Goal: Navigation & Orientation: Find specific page/section

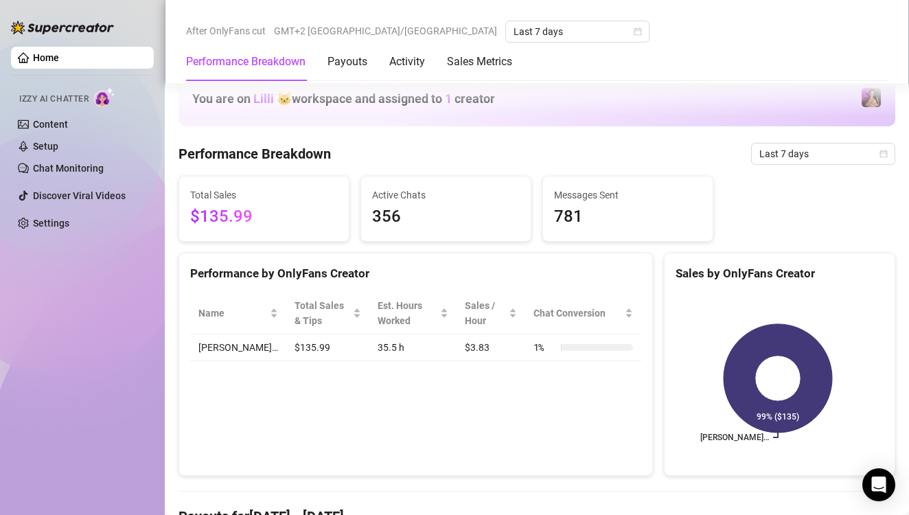
scroll to position [824, 0]
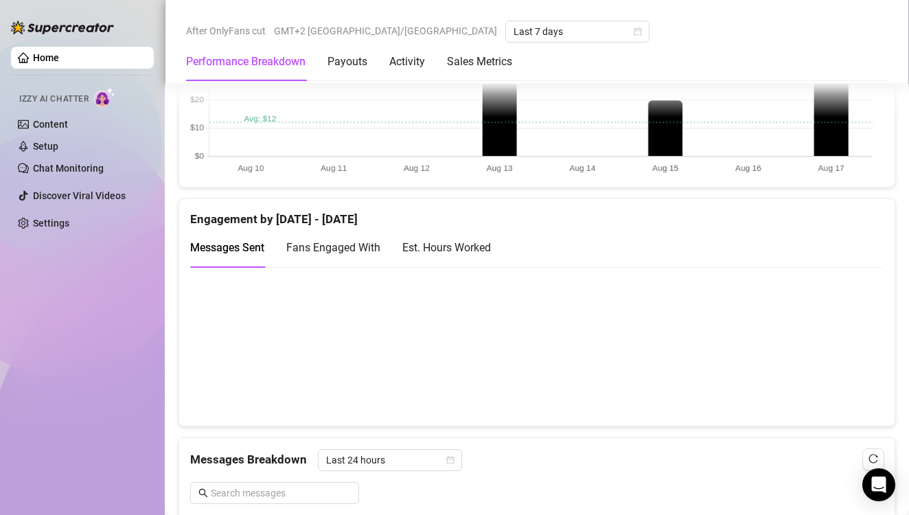
scroll to position [893, 0]
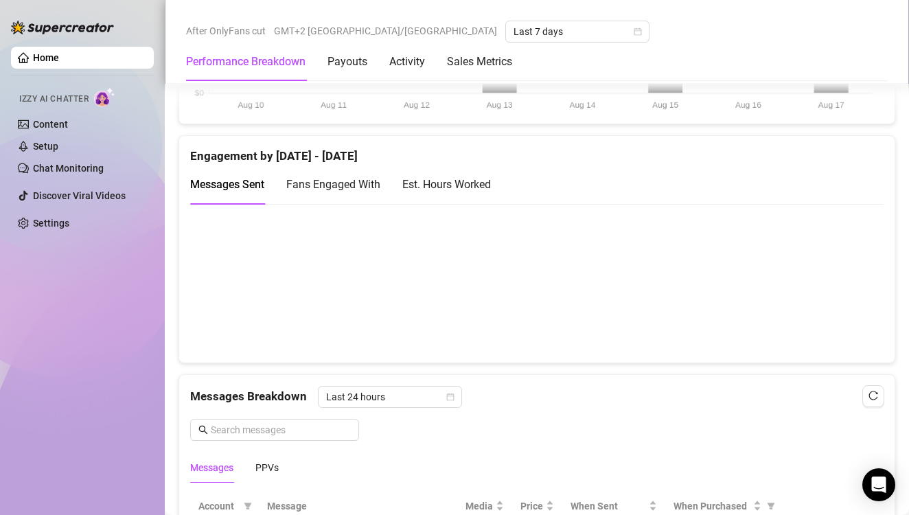
click at [826, 288] on canvas at bounding box center [531, 282] width 683 height 137
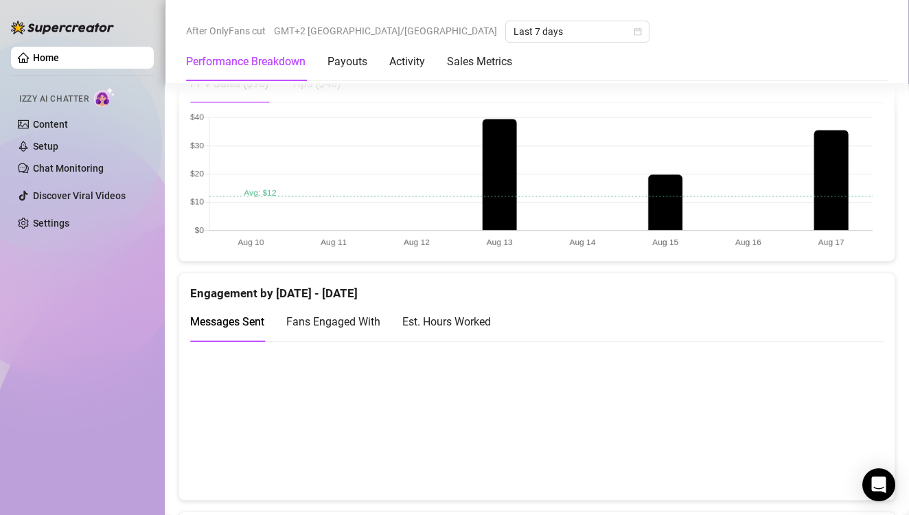
scroll to position [549, 0]
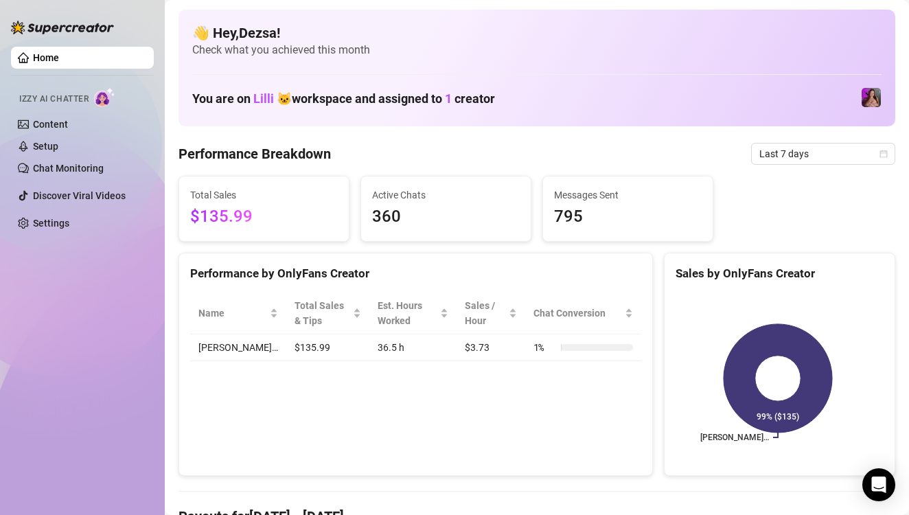
click at [139, 324] on div "Home Izzy AI Chatter Content Setup Chat Monitoring Discover Viral Videos Settin…" at bounding box center [82, 251] width 143 height 503
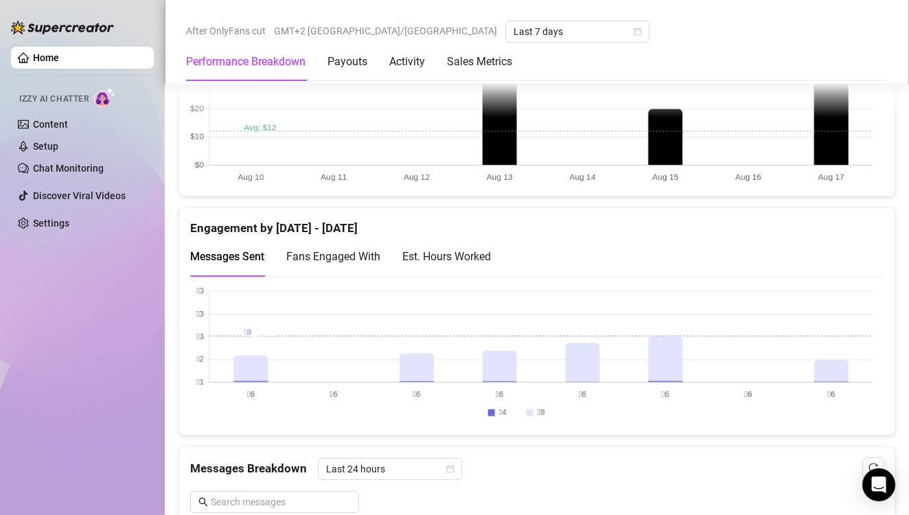
scroll to position [824, 0]
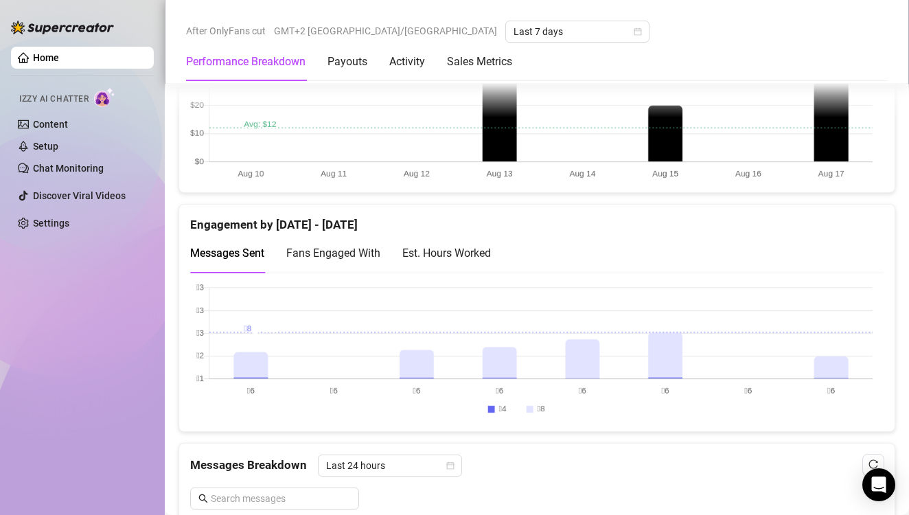
click at [826, 349] on canvas at bounding box center [531, 351] width 683 height 137
